Goal: Contribute content

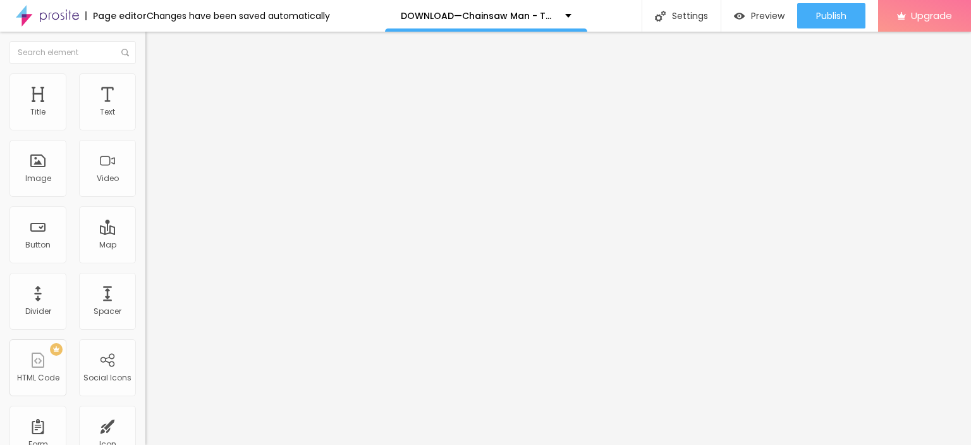
click at [145, 109] on span "Add image" at bounding box center [171, 103] width 52 height 11
click at [155, 43] on img "button" at bounding box center [160, 46] width 10 height 10
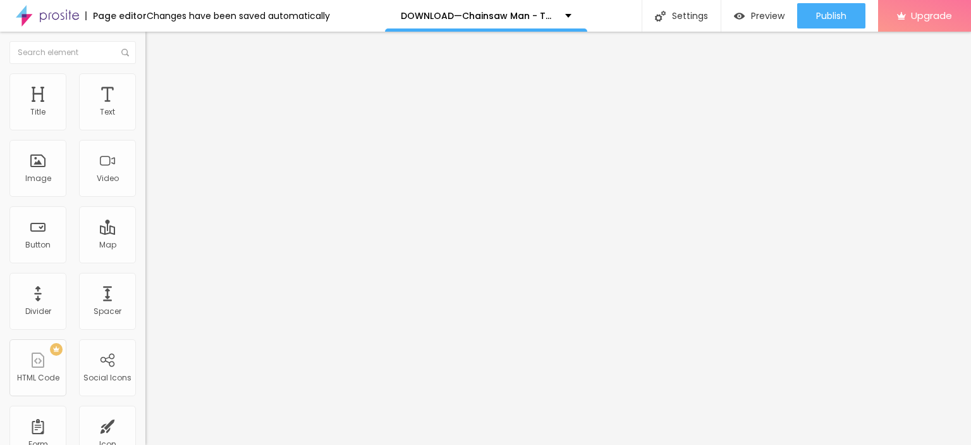
click at [155, 47] on img "button" at bounding box center [160, 46] width 10 height 10
click at [145, 119] on input "Click me" at bounding box center [221, 112] width 152 height 13
paste input "LICK HERE ▶️ Chainsaw Man - The Movie: Reze Arc [2025] ]"
type input "CLICK HERE ▶️ Chainsaw Man - The Movie: Reze Arc [2025] ]"
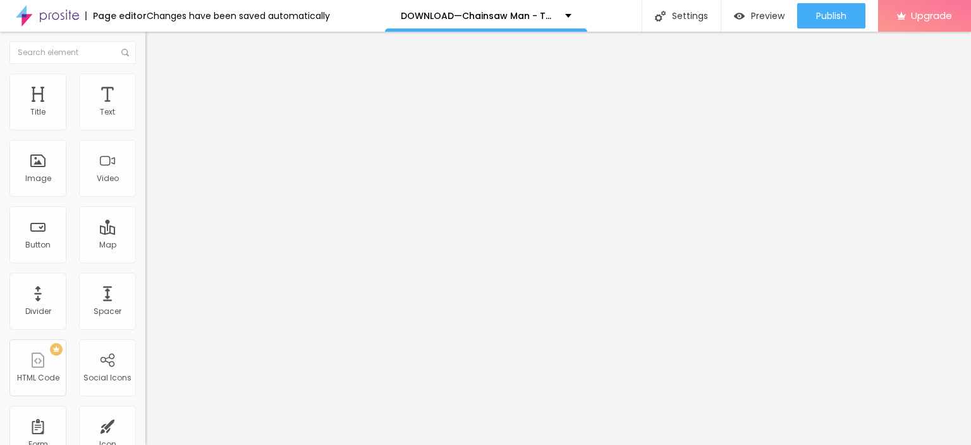
scroll to position [0, 0]
click at [145, 261] on input "https://" at bounding box center [221, 254] width 152 height 13
paste input "streamzy.fun/en/movie/1218925/pro"
type input "https://streamzy.fun/en/movie/1218925/pro"
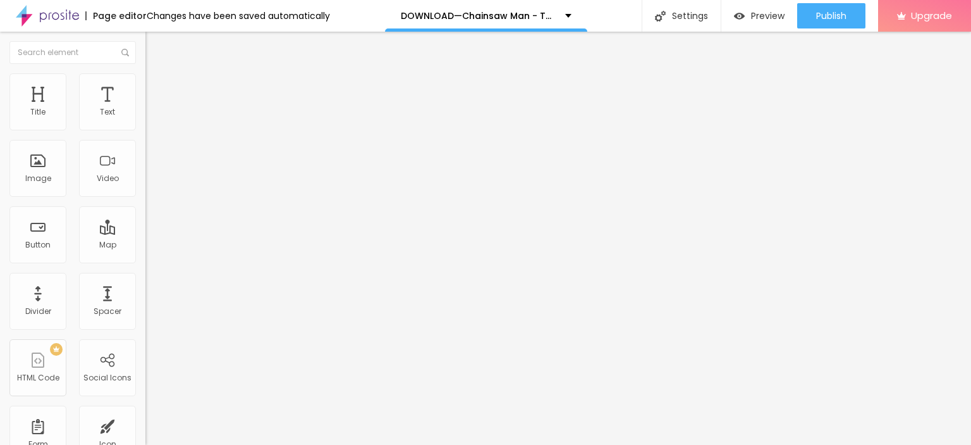
scroll to position [0, 0]
click at [145, 152] on div at bounding box center [217, 147] width 145 height 10
click at [145, 42] on button "Edit Button" at bounding box center [217, 46] width 145 height 29
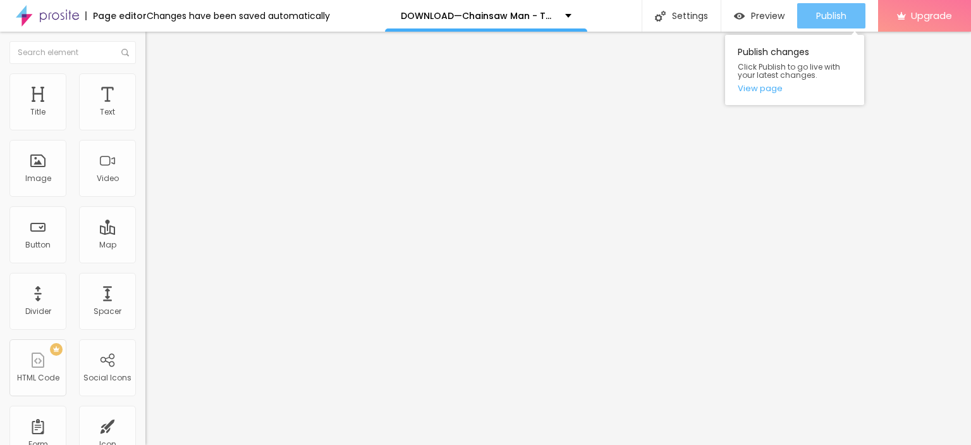
click at [822, 11] on span "Publish" at bounding box center [832, 16] width 30 height 10
click at [751, 91] on link "View page" at bounding box center [795, 88] width 114 height 8
click at [817, 18] on span "Publish" at bounding box center [832, 16] width 30 height 10
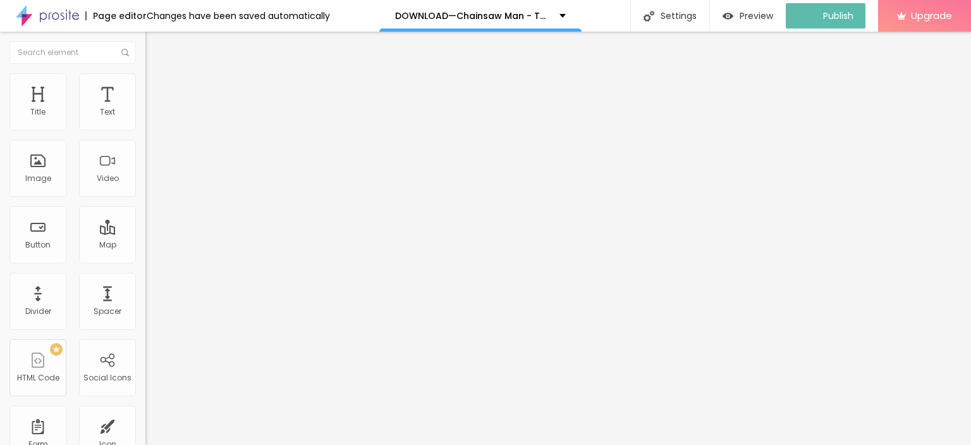
click at [73, 9] on img at bounding box center [47, 16] width 63 height 32
